Goal: Task Accomplishment & Management: Use online tool/utility

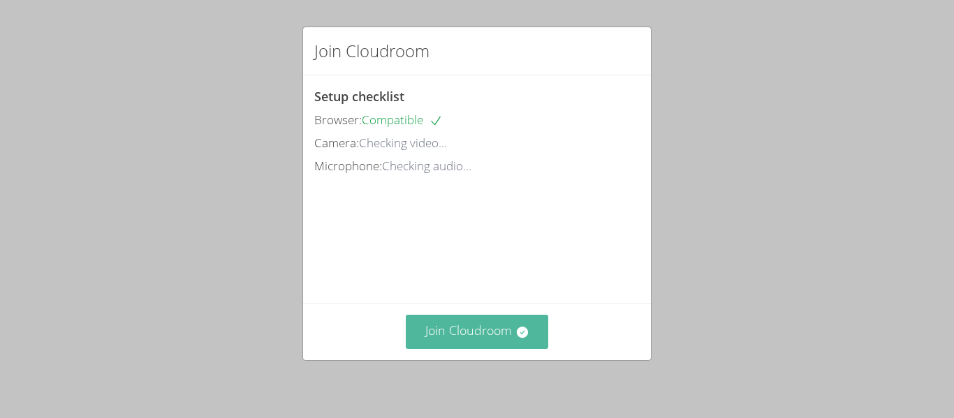
click at [442, 334] on button "Join Cloudroom" at bounding box center [477, 332] width 143 height 34
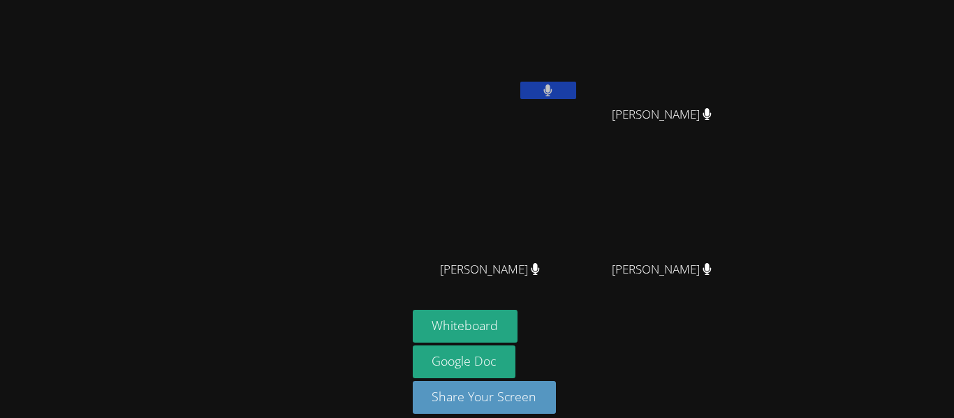
click at [557, 90] on button at bounding box center [548, 90] width 56 height 17
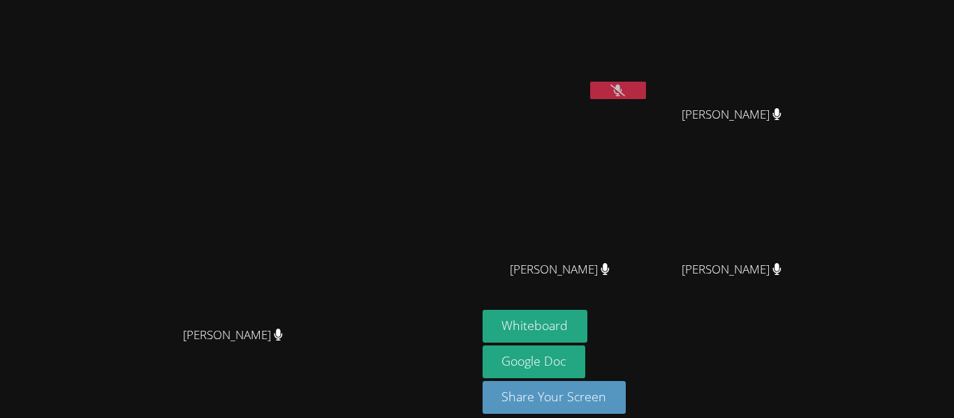
click at [594, 90] on button at bounding box center [618, 90] width 56 height 17
click at [646, 93] on button at bounding box center [618, 90] width 56 height 17
click at [646, 95] on button at bounding box center [618, 90] width 56 height 17
click at [649, 76] on video at bounding box center [566, 53] width 166 height 94
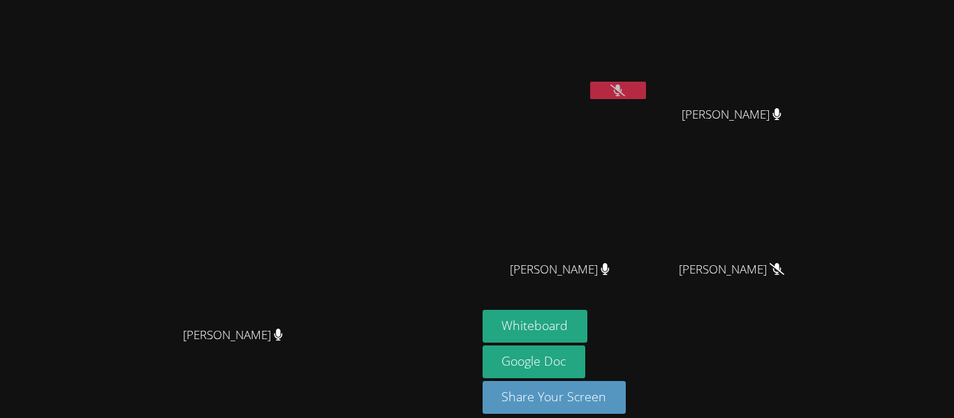
click at [625, 87] on icon at bounding box center [617, 91] width 15 height 12
click at [622, 88] on icon at bounding box center [618, 91] width 8 height 12
click at [625, 89] on icon at bounding box center [617, 91] width 15 height 12
click at [622, 88] on icon at bounding box center [618, 91] width 8 height 12
click at [625, 87] on icon at bounding box center [617, 91] width 15 height 12
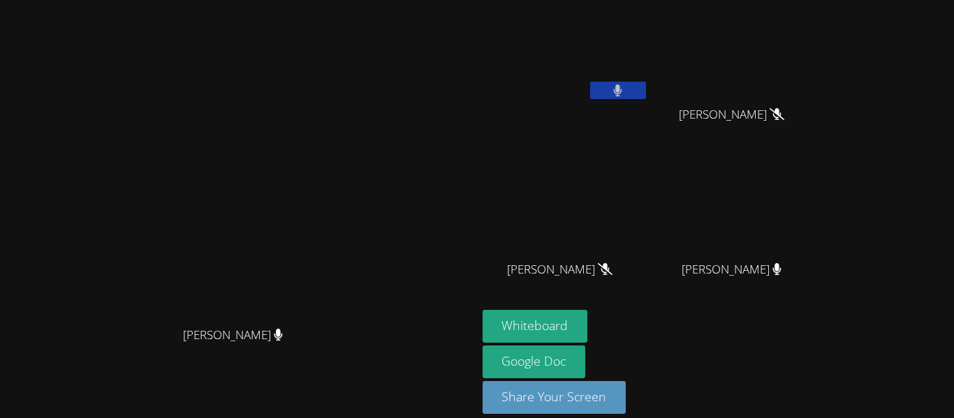
click at [622, 89] on icon at bounding box center [617, 91] width 9 height 12
click at [588, 332] on button "Whiteboard" at bounding box center [535, 326] width 105 height 33
click at [588, 325] on button "Whiteboard" at bounding box center [535, 326] width 105 height 33
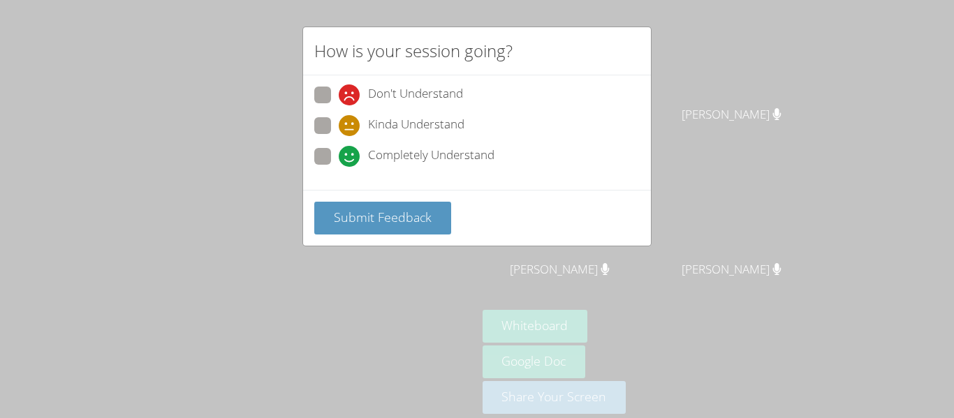
click at [451, 159] on span "Completely Understand" at bounding box center [431, 156] width 126 height 21
click at [351, 159] on input "Completely Understand" at bounding box center [345, 154] width 12 height 12
radio input "true"
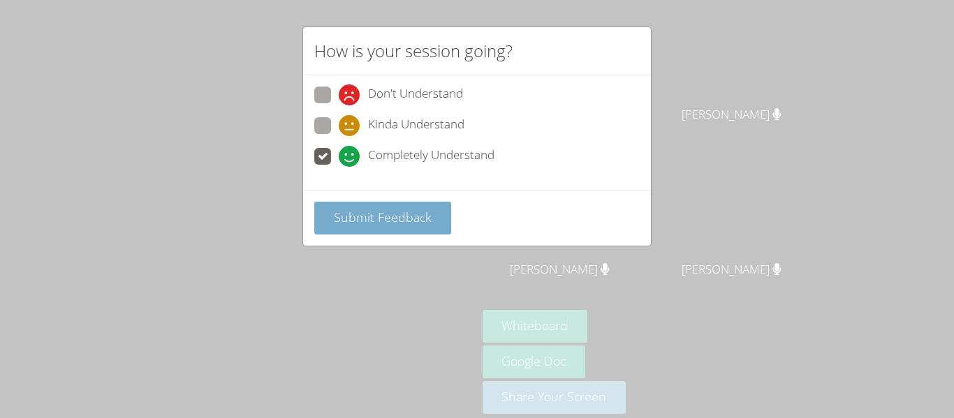
click at [422, 225] on span "Submit Feedback" at bounding box center [383, 217] width 98 height 17
